Goal: Check status

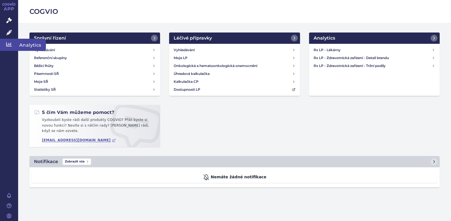
click at [8, 43] on icon at bounding box center [9, 45] width 6 height 6
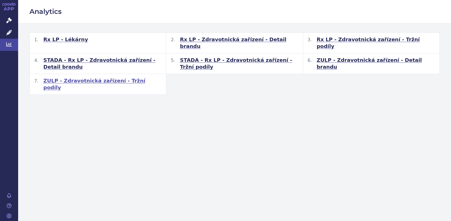
click at [116, 78] on span "ZULP - Zdravotnická zařízení - Tržní podíly" at bounding box center [102, 85] width 118 height 14
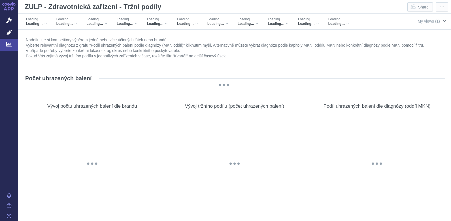
click at [425, 23] on span "My views (1)" at bounding box center [428, 21] width 22 height 6
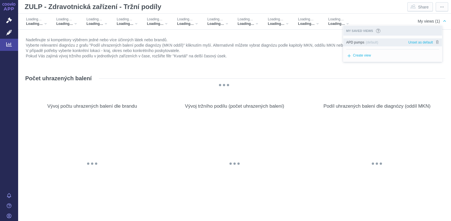
click at [355, 40] on span "APD pumps" at bounding box center [355, 42] width 18 height 5
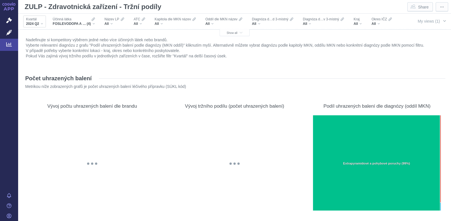
click at [41, 23] on div "2024 Q2" at bounding box center [34, 24] width 17 height 5
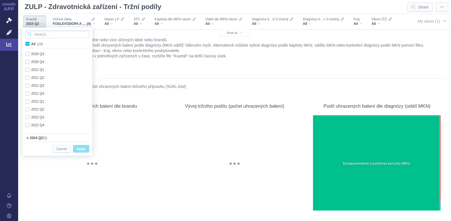
scroll to position [151, 0]
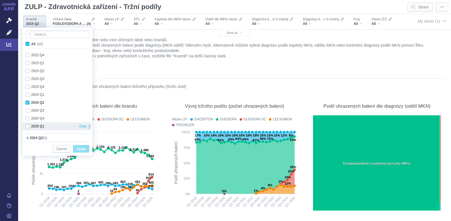
click at [27, 127] on div "2025 Q1 Only" at bounding box center [58, 127] width 71 height 8
checkbox input "true"
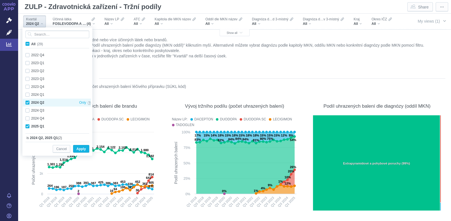
click at [29, 103] on div "2024 Q2 Only" at bounding box center [58, 103] width 71 height 8
checkbox input "false"
click at [85, 149] on span "Apply" at bounding box center [80, 149] width 9 height 7
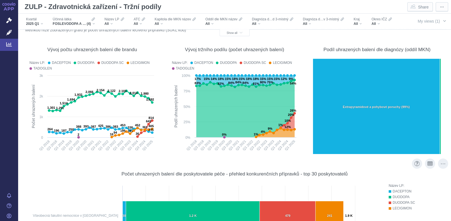
scroll to position [0, 0]
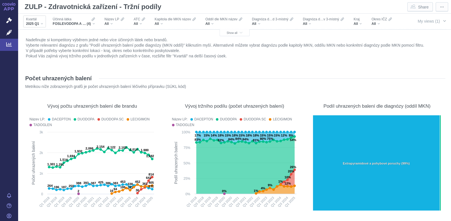
click at [42, 25] on div "2025 Q1" at bounding box center [34, 24] width 17 height 5
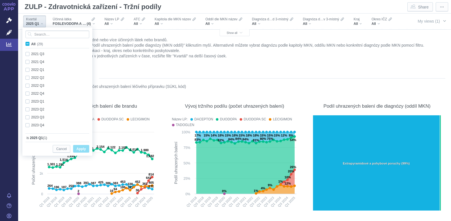
scroll to position [151, 0]
click at [252, 74] on div "Počet uhrazených balení" at bounding box center [234, 78] width 421 height 9
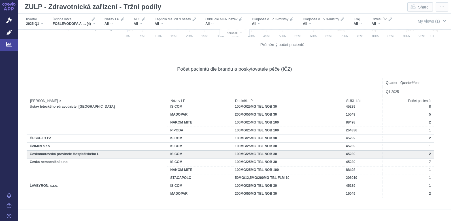
scroll to position [0, 0]
